Goal: Task Accomplishment & Management: Complete application form

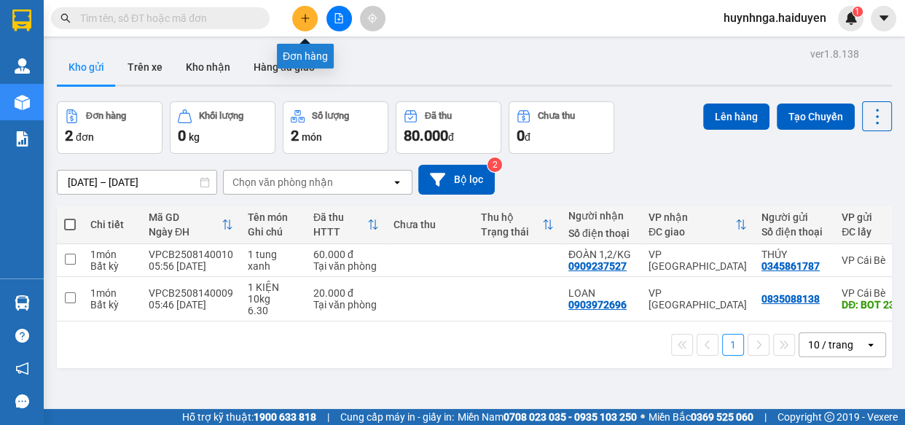
click at [304, 20] on icon "plus" at bounding box center [305, 18] width 10 height 10
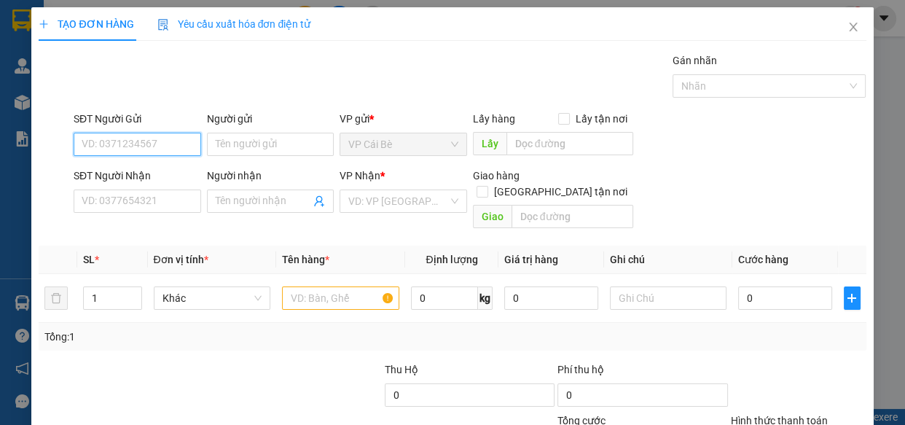
click at [144, 147] on input "SĐT Người Gửi" at bounding box center [138, 144] width 128 height 23
click at [158, 204] on input "SĐT Người Nhận" at bounding box center [138, 200] width 128 height 23
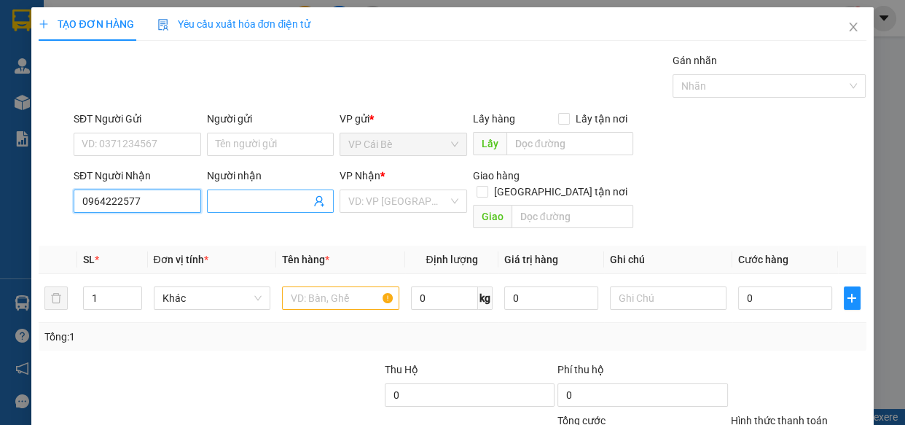
type input "0964222577"
click at [232, 203] on input "Người nhận" at bounding box center [263, 201] width 95 height 16
type input "t"
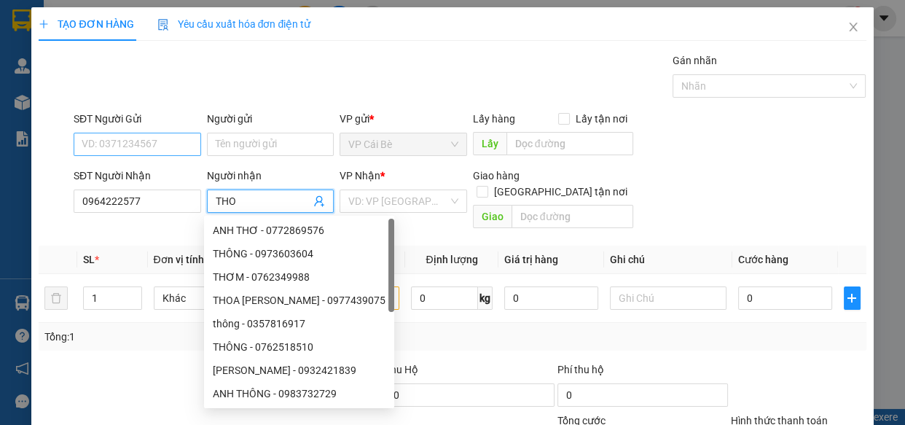
type input "THO"
click at [168, 152] on input "SĐT Người Gửi" at bounding box center [138, 144] width 128 height 23
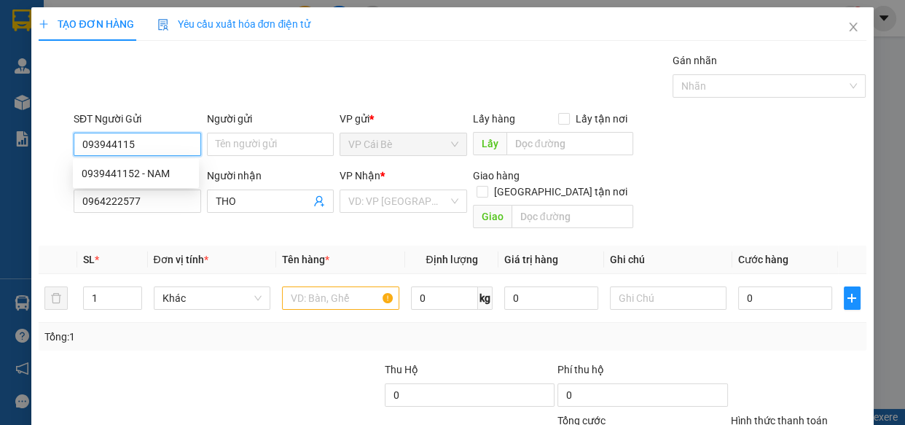
type input "0939441152"
click at [163, 172] on div "0939441152 - NAM" at bounding box center [136, 173] width 109 height 16
type input "NAM"
type input "30.000"
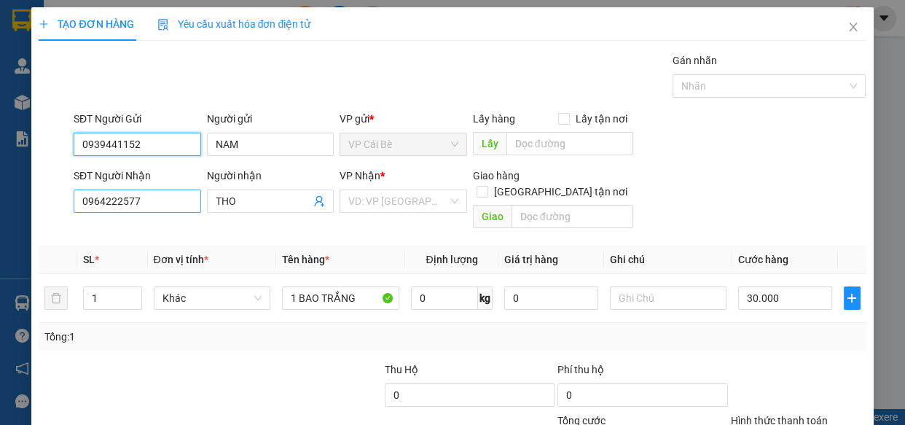
type input "0939441152"
click at [176, 201] on input "0964222577" at bounding box center [138, 200] width 128 height 23
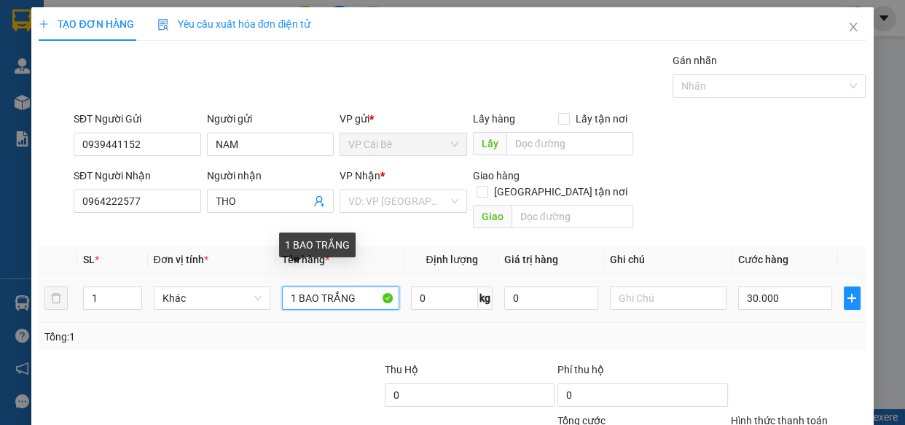
click at [365, 286] on input "1 BAO TRẮNG" at bounding box center [340, 297] width 117 height 23
type input "1"
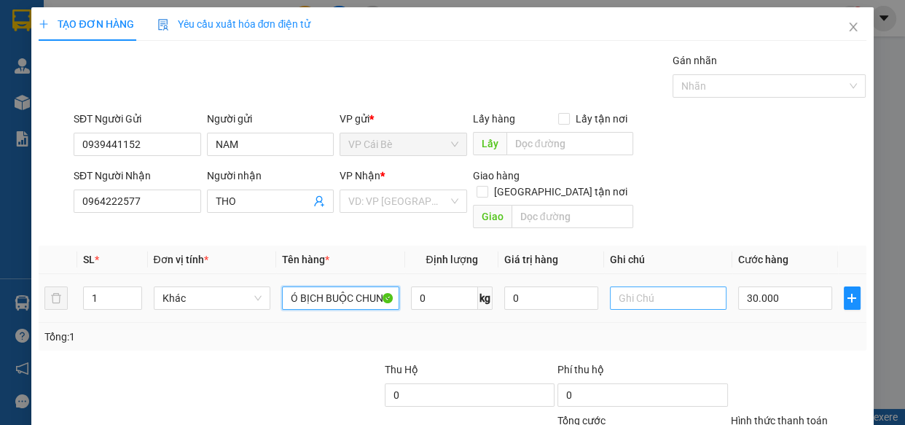
type input "1 XỐP VÀNG CÓ BỊCH BUỘC CHUNG"
click at [649, 286] on input "text" at bounding box center [668, 297] width 117 height 23
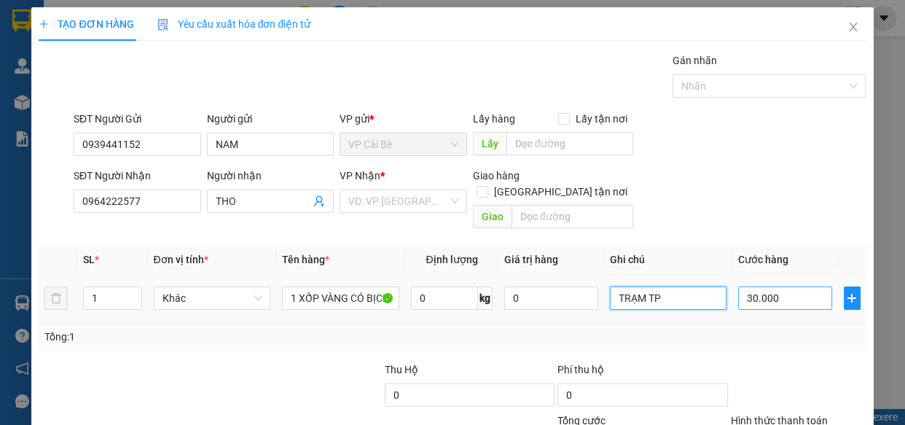
type input "TRẠM TP"
click at [780, 290] on input "30.000" at bounding box center [785, 297] width 94 height 23
type input "0"
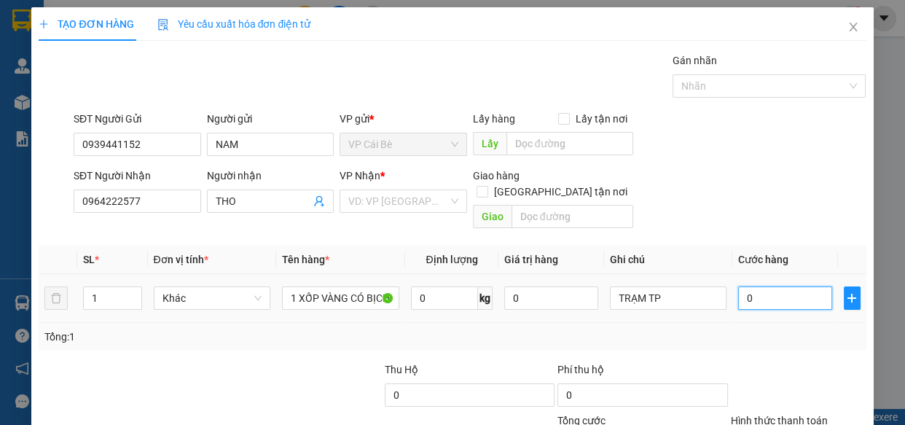
type input "3"
type input "03"
type input "0"
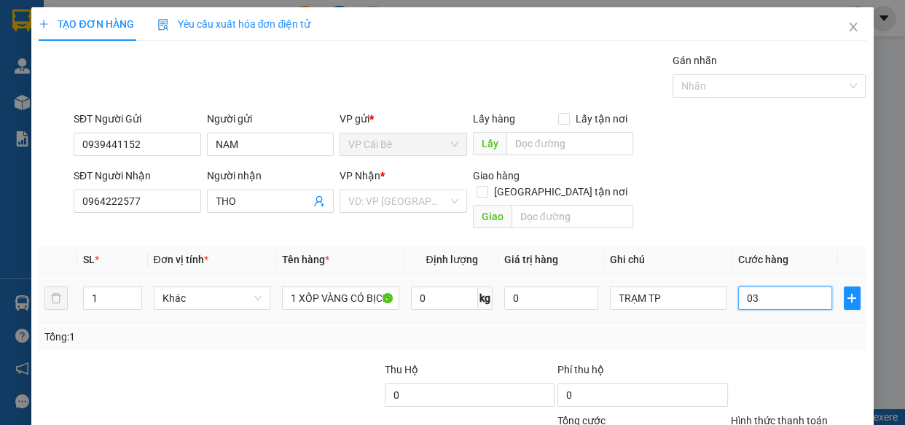
type input "0"
type input "2"
type input "02"
type input "20"
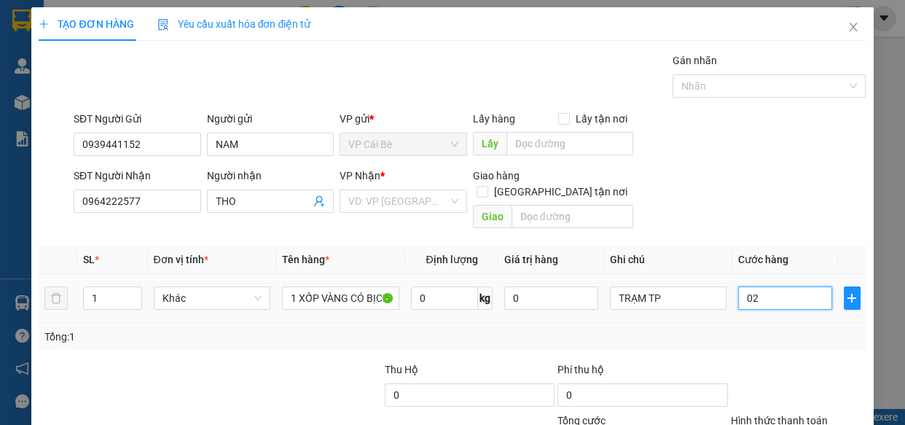
type input "20"
type input "020"
type input "20.000"
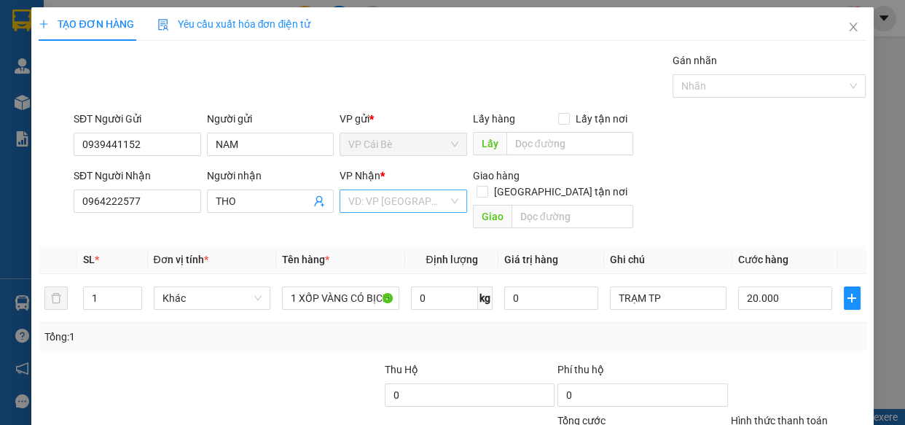
click at [364, 206] on input "search" at bounding box center [398, 201] width 100 height 22
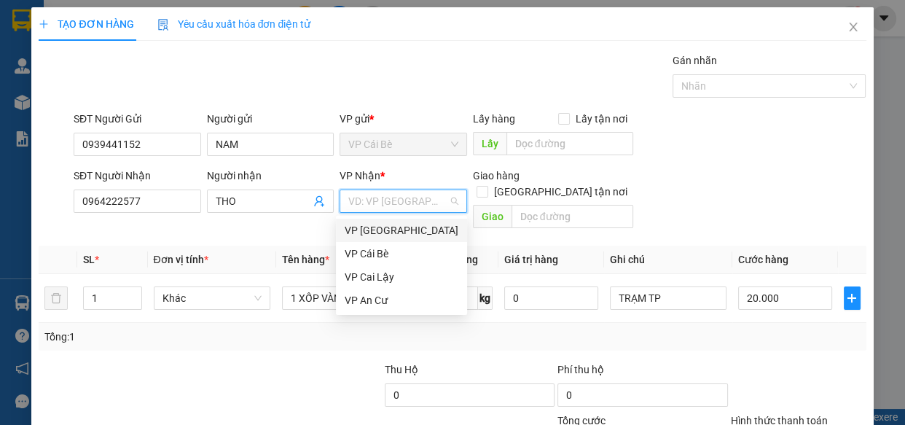
click at [383, 223] on div "VP [GEOGRAPHIC_DATA]" at bounding box center [402, 230] width 114 height 16
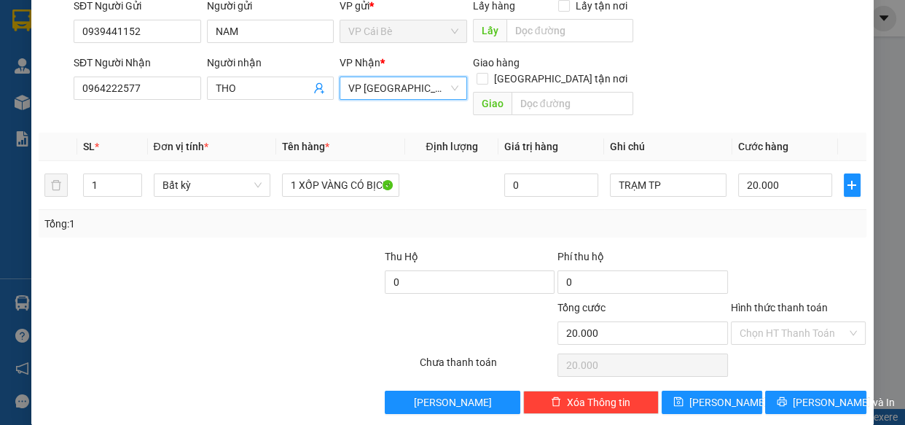
scroll to position [114, 0]
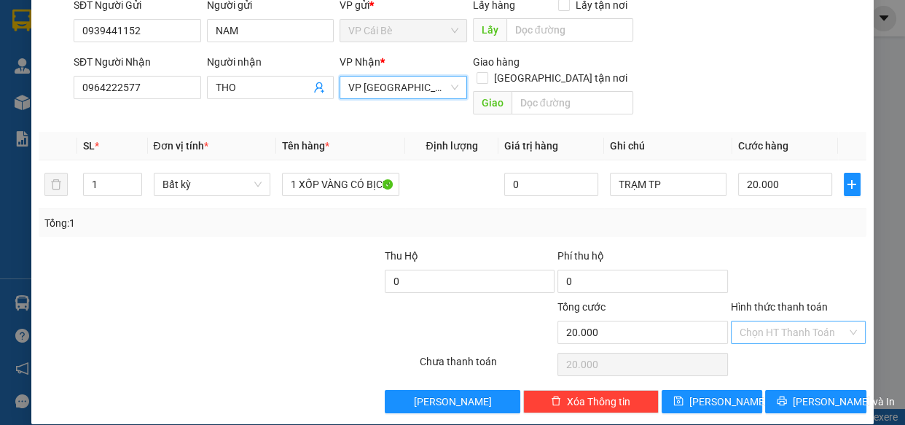
click at [794, 321] on input "Hình thức thanh toán" at bounding box center [794, 332] width 108 height 22
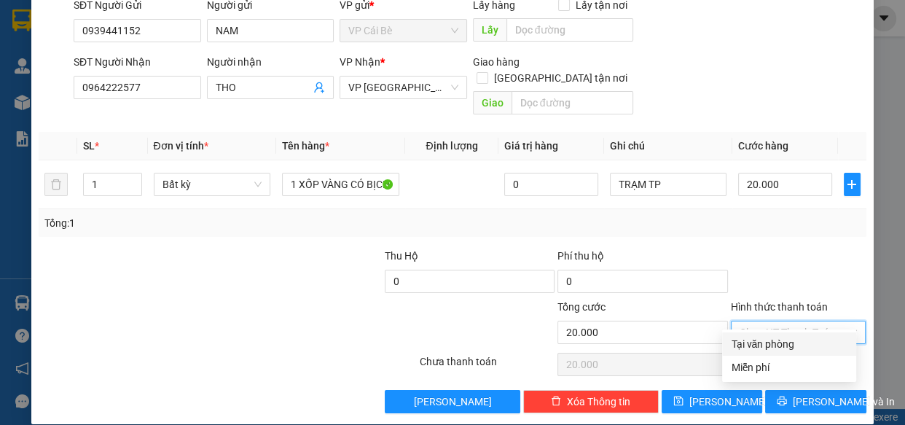
click at [815, 342] on div "Tại văn phòng" at bounding box center [789, 344] width 117 height 16
type input "0"
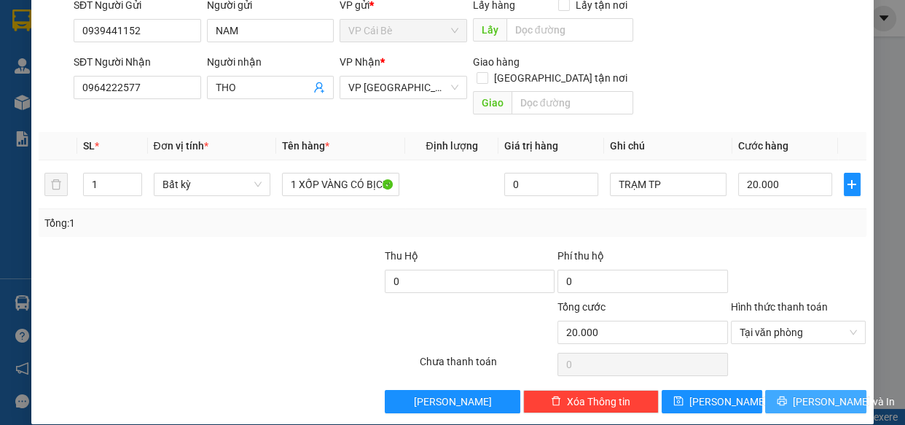
click at [817, 394] on span "[PERSON_NAME] và In" at bounding box center [844, 402] width 102 height 16
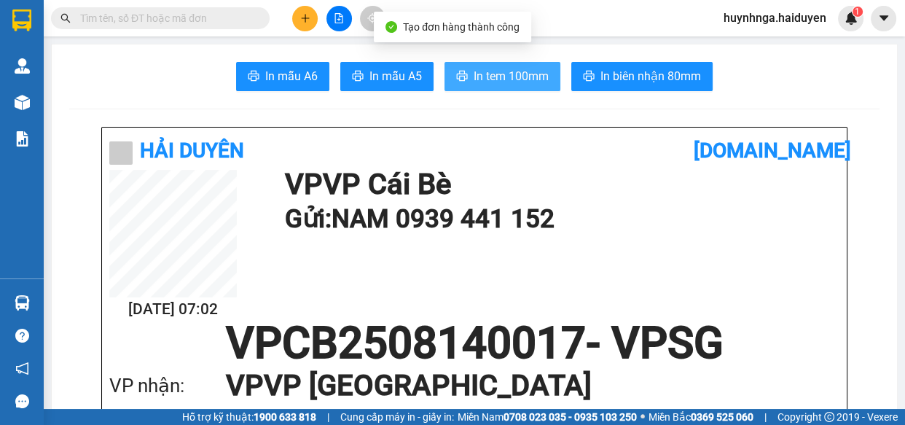
click at [505, 81] on span "In tem 100mm" at bounding box center [511, 76] width 75 height 18
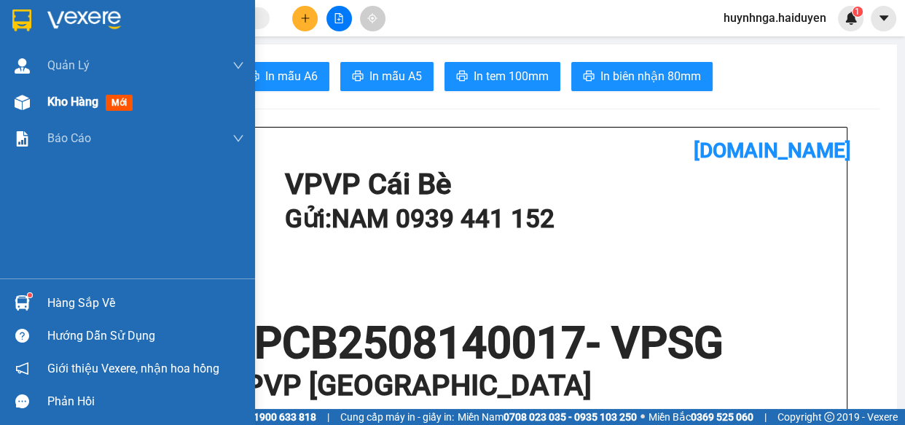
click at [49, 97] on span "Kho hàng" at bounding box center [72, 102] width 51 height 14
